Goal: Task Accomplishment & Management: Manage account settings

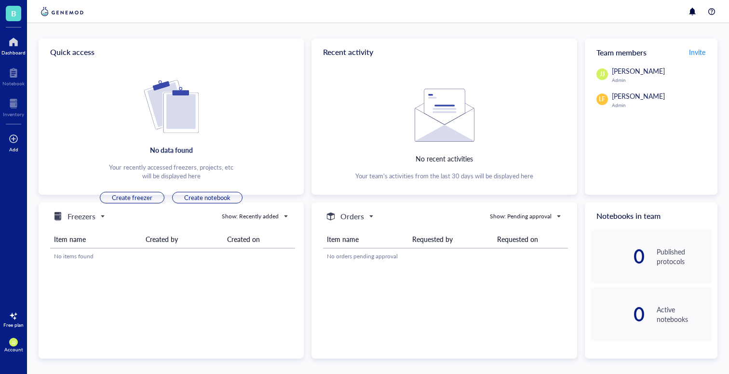
click at [17, 143] on div at bounding box center [14, 138] width 10 height 15
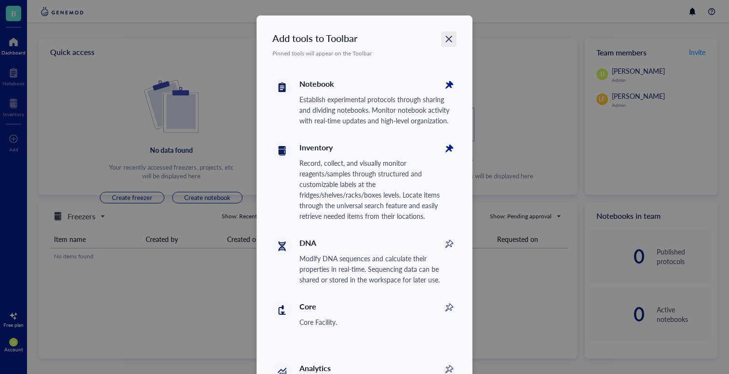
click at [446, 39] on icon "Close" at bounding box center [448, 39] width 7 height 7
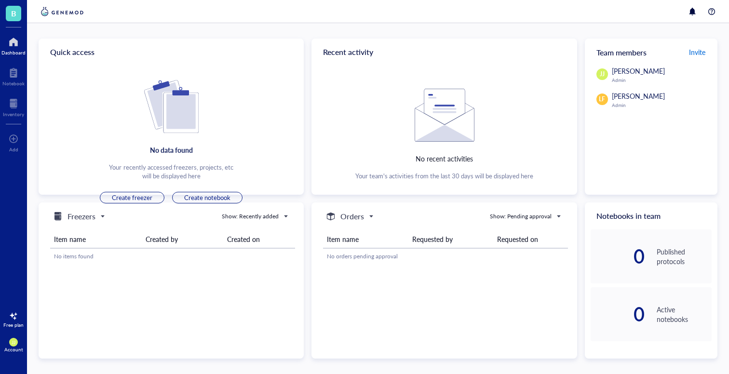
click at [696, 48] on span "Invite" at bounding box center [697, 52] width 16 height 10
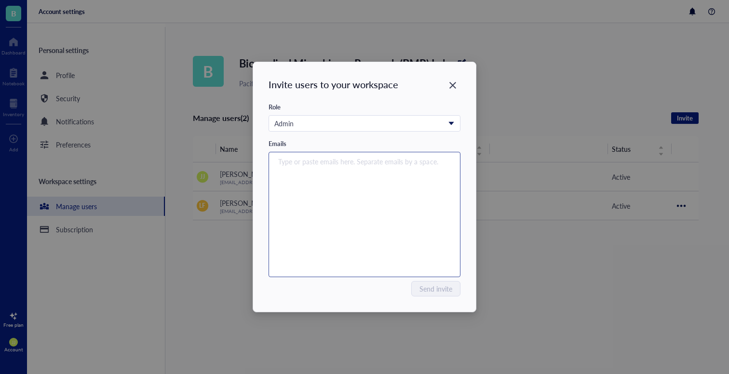
click at [351, 161] on input "search" at bounding box center [362, 162] width 168 height 12
type input "[EMAIL_ADDRESS][DOMAIN_NAME]"
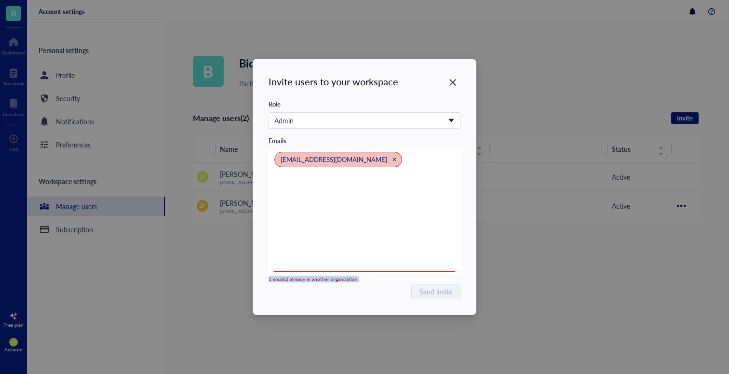
drag, startPoint x: 269, startPoint y: 279, endPoint x: 404, endPoint y: 284, distance: 135.5
click at [404, 284] on div "Invite users to your workspace Role Admin Emails [EMAIL_ADDRESS][DOMAIN_NAME] […" at bounding box center [364, 186] width 223 height 255
click at [346, 284] on div "Send invite" at bounding box center [364, 291] width 192 height 15
click at [333, 279] on div "1 email(s) already in another organization." at bounding box center [345, 279] width 155 height 6
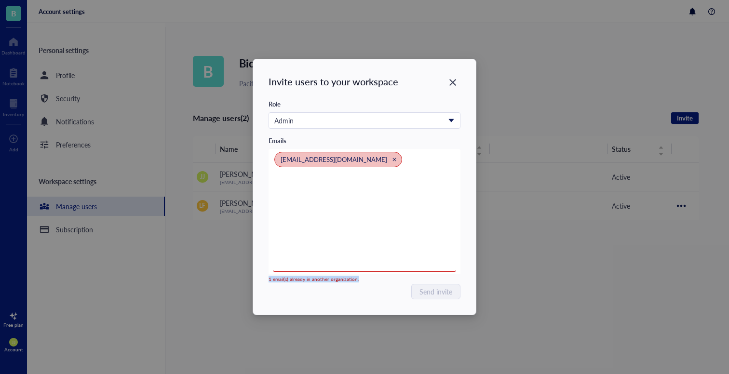
click at [333, 279] on div "1 email(s) already in another organization." at bounding box center [345, 279] width 155 height 6
click at [343, 278] on div "1 email(s) already in another organization." at bounding box center [345, 279] width 155 height 6
